Goal: Communication & Community: Answer question/provide support

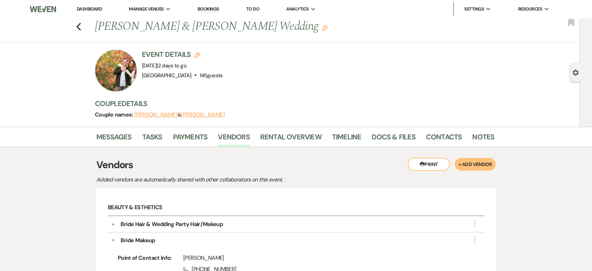
click at [89, 8] on link "Dashboard" at bounding box center [89, 9] width 25 height 6
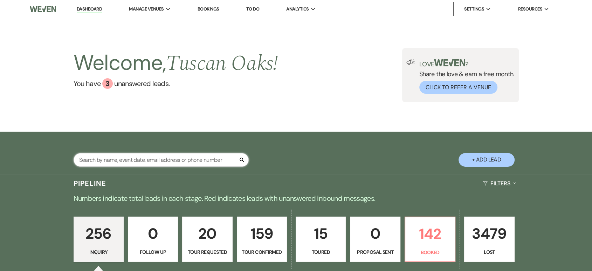
click at [137, 160] on input "text" at bounding box center [161, 160] width 175 height 14
type input "mackenz"
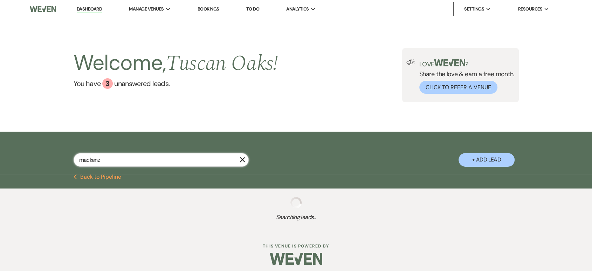
select select "8"
select select "5"
select select "8"
select select "5"
select select "8"
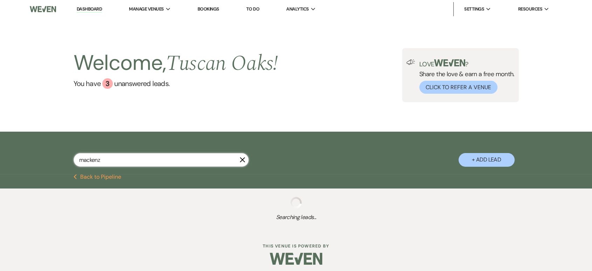
select select "5"
select select "8"
select select "5"
select select "8"
select select "5"
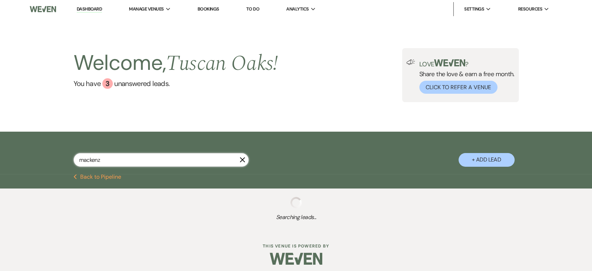
select select "8"
select select "5"
select select "8"
select select "3"
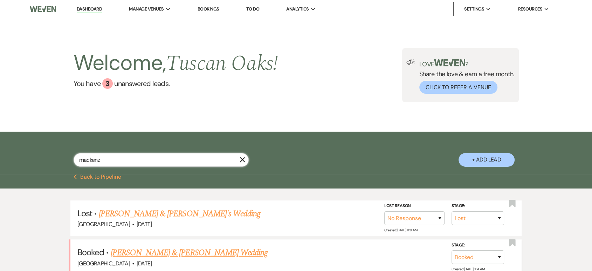
type input "mackenz"
click at [203, 254] on link "[PERSON_NAME] & [PERSON_NAME] Wedding" at bounding box center [189, 252] width 157 height 13
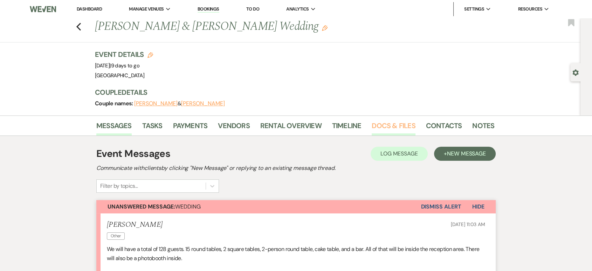
click at [390, 125] on link "Docs & Files" at bounding box center [393, 127] width 43 height 15
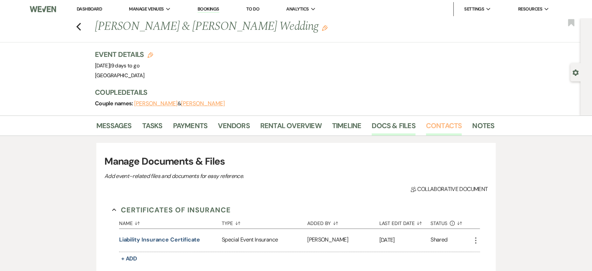
click at [445, 128] on link "Contacts" at bounding box center [444, 127] width 36 height 15
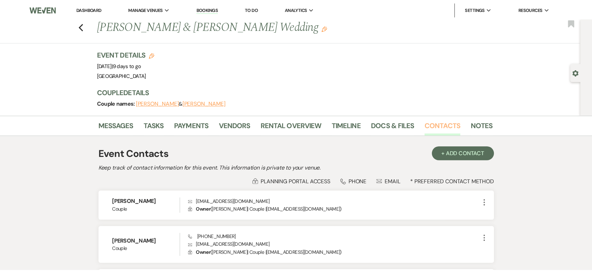
scroll to position [60, 0]
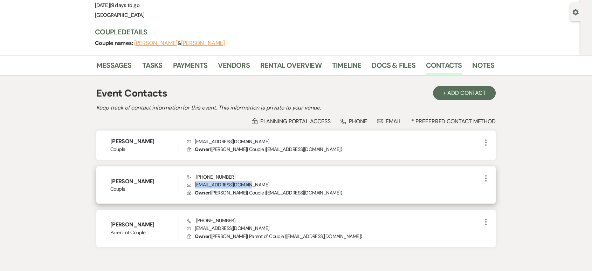
drag, startPoint x: 253, startPoint y: 184, endPoint x: 194, endPoint y: 187, distance: 59.0
click at [194, 187] on p "Envelope [EMAIL_ADDRESS][DOMAIN_NAME]" at bounding box center [334, 184] width 295 height 8
copy p "[EMAIL_ADDRESS][DOMAIN_NAME]"
click at [209, 196] on div "[PERSON_NAME] Couple Phone [PHONE_NUMBER] Envelope [EMAIL_ADDRESS][DOMAIN_NAME]…" at bounding box center [296, 184] width 400 height 37
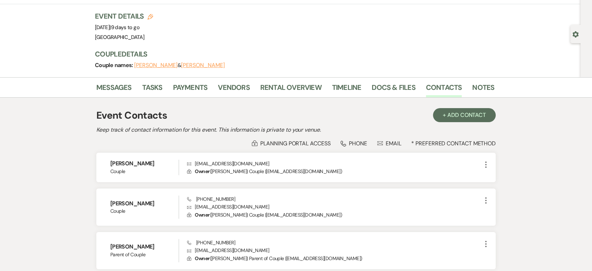
scroll to position [36, 0]
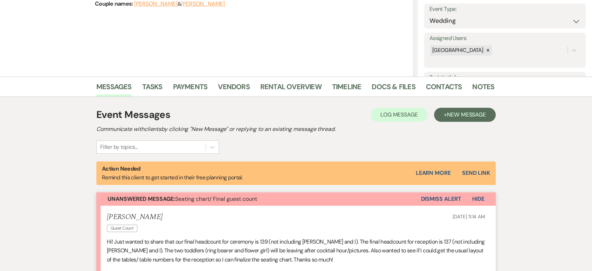
scroll to position [98, 0]
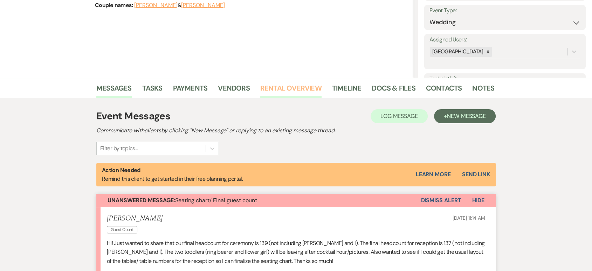
click at [286, 90] on link "Rental Overview" at bounding box center [290, 89] width 61 height 15
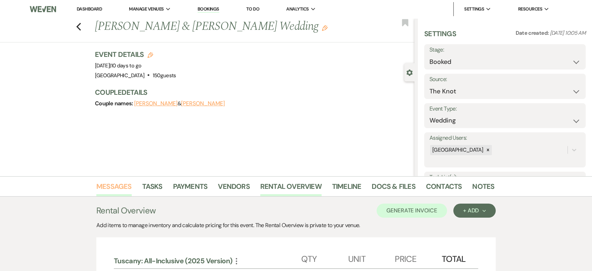
drag, startPoint x: 244, startPoint y: 208, endPoint x: 102, endPoint y: 185, distance: 144.1
click at [102, 185] on link "Messages" at bounding box center [113, 187] width 35 height 15
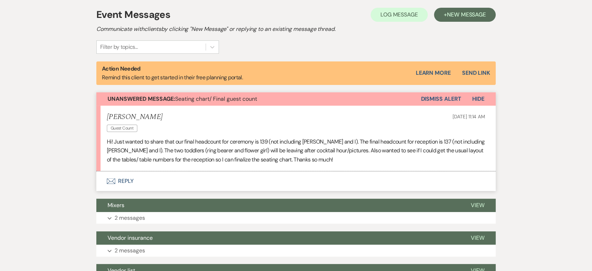
scroll to position [202, 0]
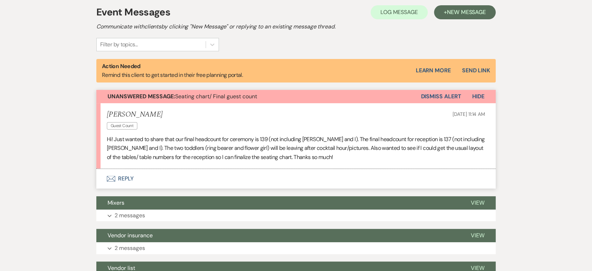
click at [117, 173] on button "Envelope Reply" at bounding box center [296, 179] width 400 height 20
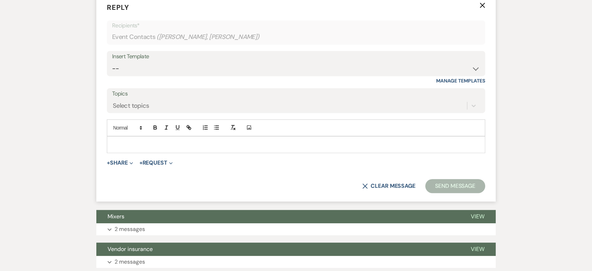
scroll to position [377, 0]
click at [110, 163] on span "+" at bounding box center [108, 162] width 3 height 6
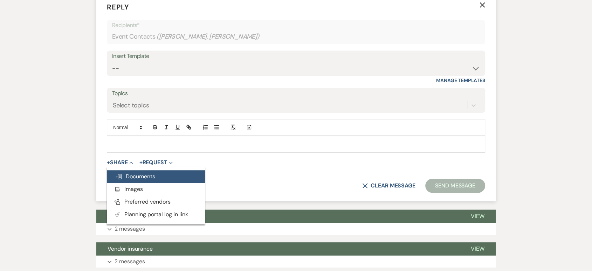
click at [121, 175] on use "button" at bounding box center [119, 176] width 6 height 5
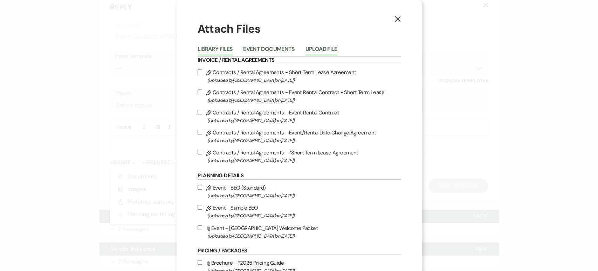
click at [309, 49] on button "Upload File" at bounding box center [322, 51] width 32 height 10
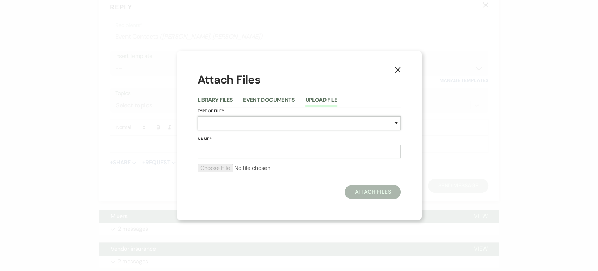
click at [205, 121] on select "Special Event Insurance Vendor Certificate of Insurance Contracts / Rental Agre…" at bounding box center [299, 123] width 203 height 14
select select "0"
click at [198, 116] on select "Special Event Insurance Vendor Certificate of Insurance Contracts / Rental Agre…" at bounding box center [299, 123] width 203 height 14
click at [207, 153] on input "Name*" at bounding box center [299, 151] width 203 height 14
type input "Floor plans"
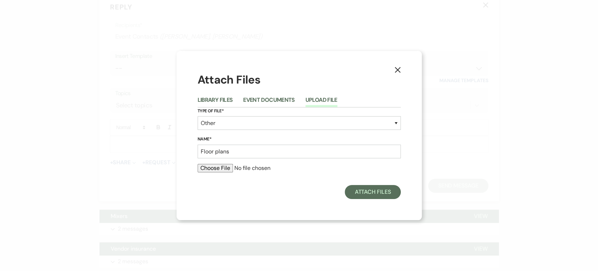
click at [209, 168] on input "file" at bounding box center [299, 168] width 203 height 8
type input "C:\fakepath\Ceremony 10_25_25-3.pdf"
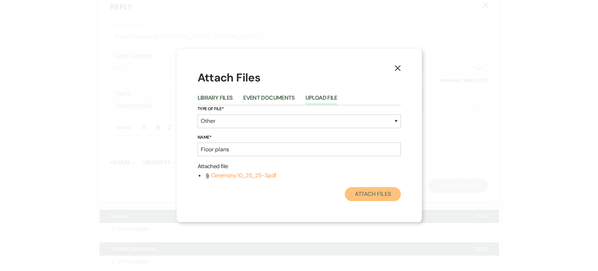
click at [365, 193] on button "Attach Files" at bounding box center [373, 194] width 56 height 14
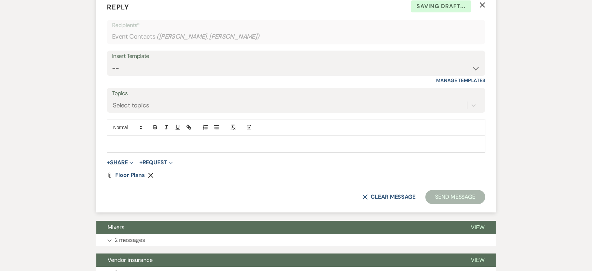
click at [125, 161] on button "+ Share Expand" at bounding box center [120, 162] width 26 height 6
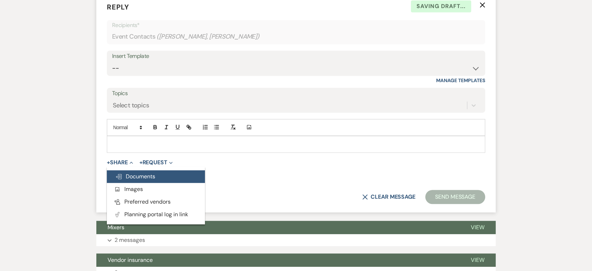
click at [132, 173] on span "Doc Upload Documents" at bounding box center [135, 175] width 40 height 7
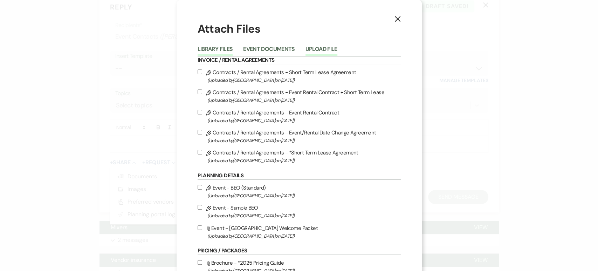
click at [306, 52] on button "Upload File" at bounding box center [322, 51] width 32 height 10
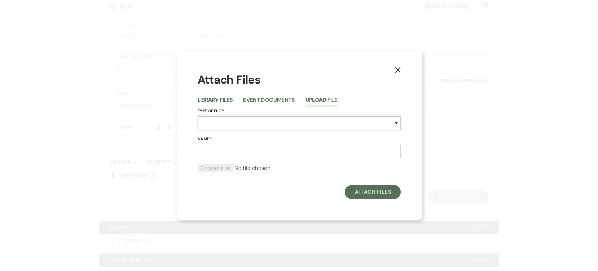
click at [216, 126] on select "Special Event Insurance Vendor Certificate of Insurance Contracts / Rental Agre…" at bounding box center [299, 123] width 203 height 14
select select "0"
click at [198, 116] on select "Special Event Insurance Vendor Certificate of Insurance Contracts / Rental Agre…" at bounding box center [299, 123] width 203 height 14
click at [216, 161] on form "Type of File* Special Event Insurance Vendor Certificate of Insurance Contracts…" at bounding box center [299, 142] width 203 height 71
click at [221, 152] on input "Name*" at bounding box center [299, 151] width 203 height 14
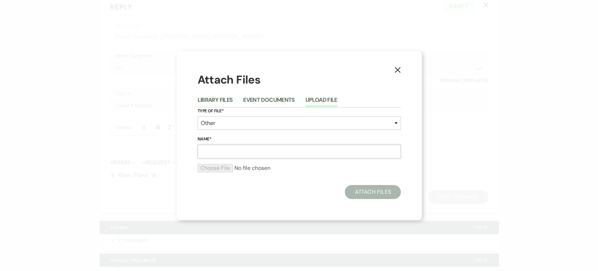
type input "Floor plans"
click at [222, 165] on input "file" at bounding box center [299, 168] width 203 height 8
type input "C:\fakepath\Reception 10_25_25-2.pdf"
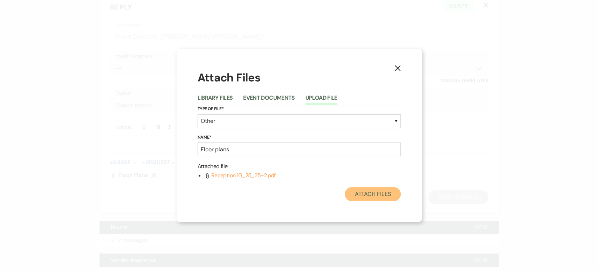
click at [376, 193] on button "Attach Files" at bounding box center [373, 194] width 56 height 14
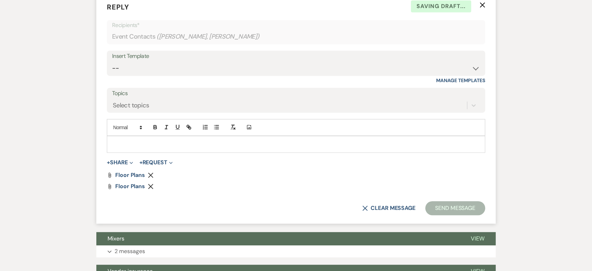
click at [131, 146] on p at bounding box center [296, 144] width 367 height 8
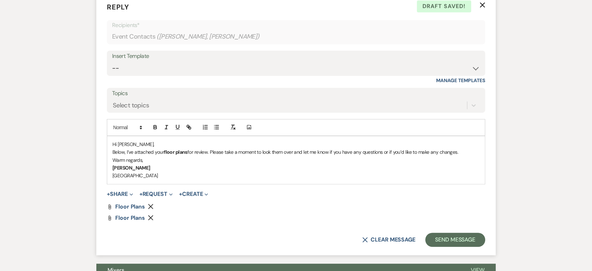
click at [112, 150] on div "Hi Marissa, Below, I’ve attached your floor plans for review. Please take a mom…" at bounding box center [296, 160] width 378 height 48
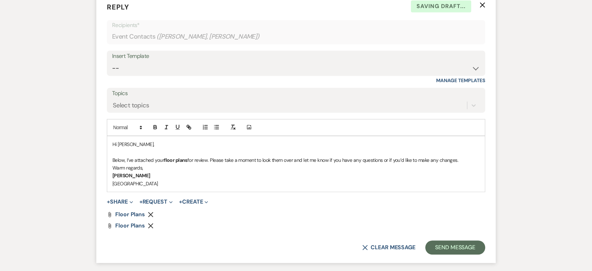
click at [111, 168] on div "Hi Marissa, Below, I’ve attached your floor plans for review. Please take a mom…" at bounding box center [296, 163] width 378 height 55
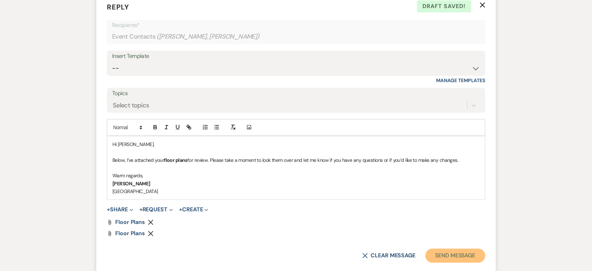
click at [441, 243] on button "Send Message" at bounding box center [455, 255] width 60 height 14
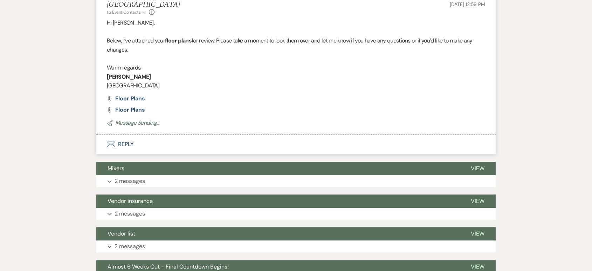
scroll to position [518, 0]
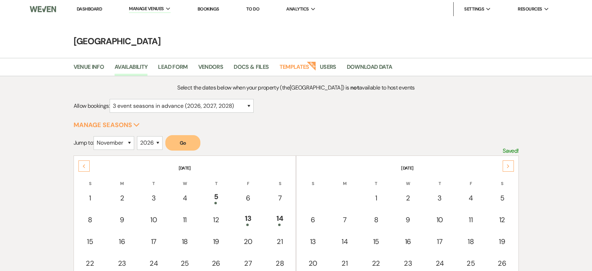
select select "3"
select select "11"
select select "2026"
click at [117, 136] on select "January February March April May June July August September October November De…" at bounding box center [114, 143] width 41 height 14
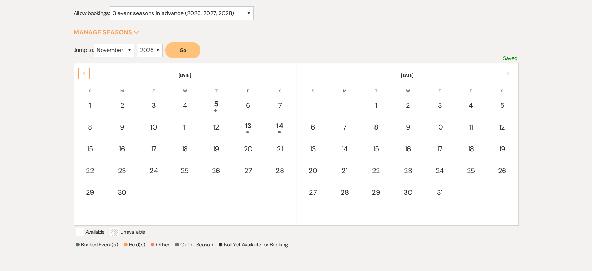
scroll to position [93, 0]
select select "6"
click at [95, 43] on select "January February March April May June July August September October November De…" at bounding box center [114, 50] width 41 height 14
click at [123, 111] on td "2" at bounding box center [122, 105] width 32 height 21
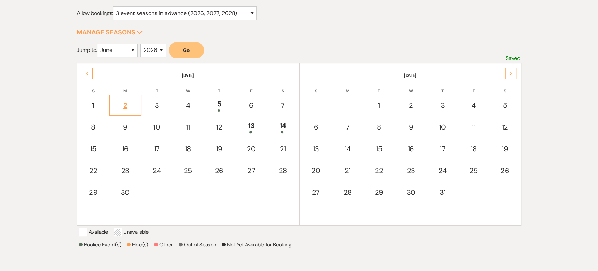
select select "other"
select select "false"
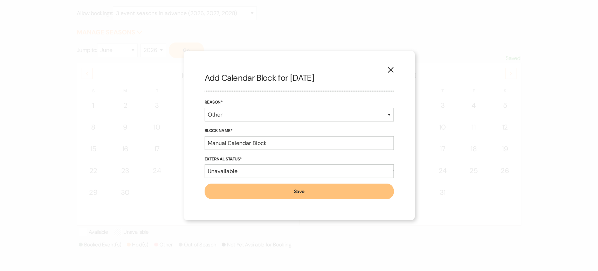
click at [388, 71] on icon "X" at bounding box center [391, 70] width 6 height 6
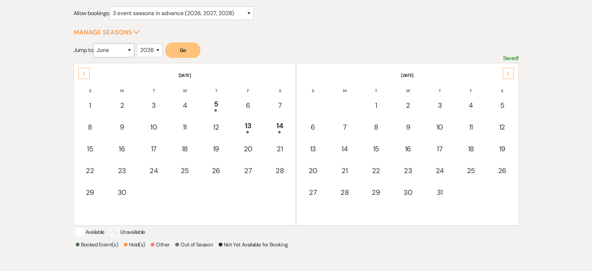
click at [126, 49] on select "January February March April May June July August September October November De…" at bounding box center [114, 50] width 41 height 14
click at [95, 43] on select "January February March April May June July August September October November De…" at bounding box center [114, 50] width 41 height 14
click at [510, 68] on div "Next" at bounding box center [508, 73] width 11 height 11
click at [147, 55] on select "2025 2026 2027 2028 2029" at bounding box center [150, 50] width 26 height 14
select select "2027"
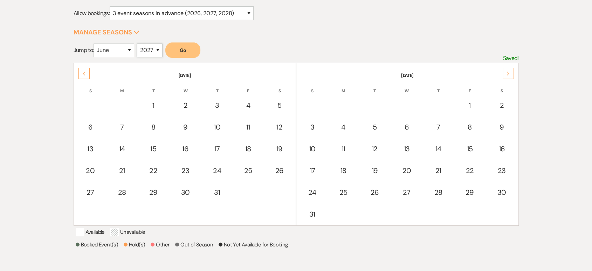
click at [139, 43] on select "2025 2026 2027 2028 2029" at bounding box center [150, 50] width 26 height 14
click at [178, 49] on button "Go" at bounding box center [182, 49] width 35 height 15
